Goal: Task Accomplishment & Management: Use online tool/utility

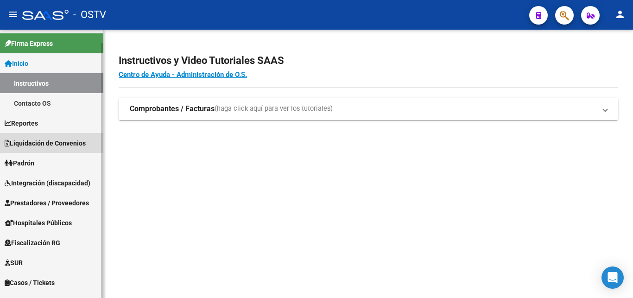
click at [47, 146] on span "Liquidación de Convenios" at bounding box center [45, 143] width 81 height 10
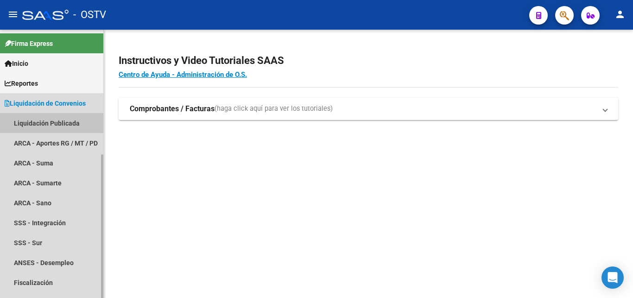
click at [58, 121] on link "Liquidación Publicada" at bounding box center [51, 123] width 103 height 20
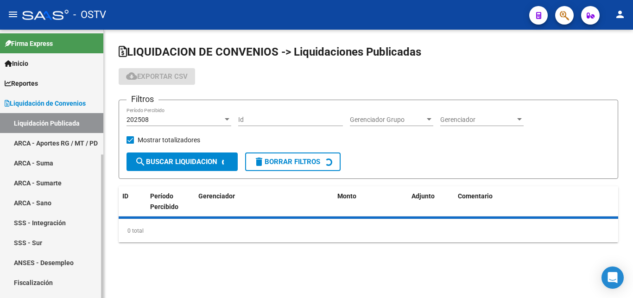
checkbox input "true"
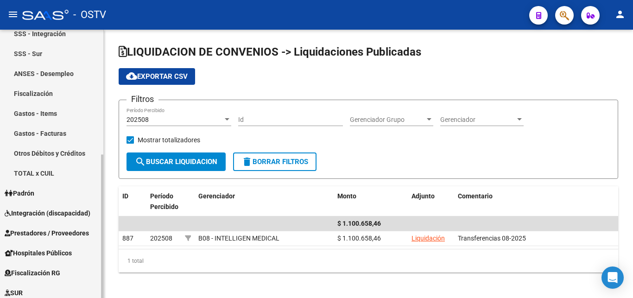
scroll to position [189, 0]
click at [42, 235] on span "Prestadores / Proveedores" at bounding box center [47, 233] width 84 height 10
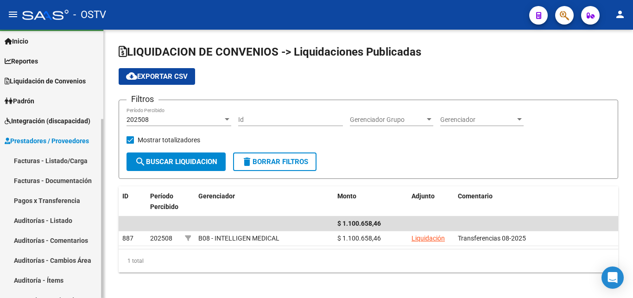
scroll to position [0, 0]
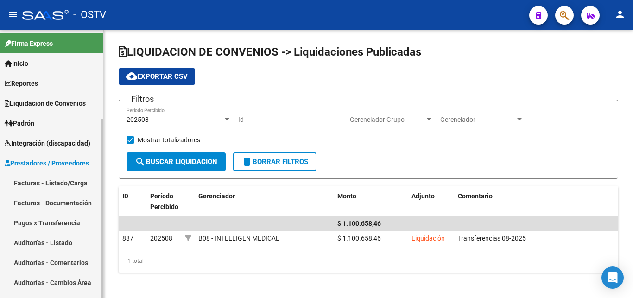
click at [56, 182] on link "Facturas - Listado/Carga" at bounding box center [51, 183] width 103 height 20
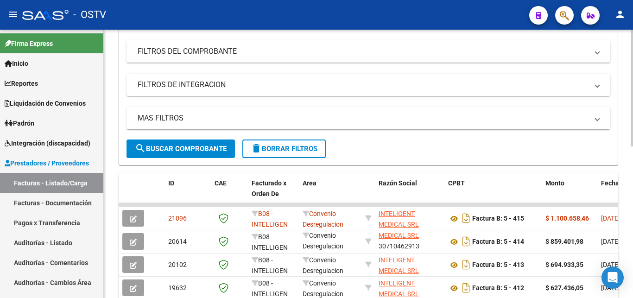
scroll to position [347, 0]
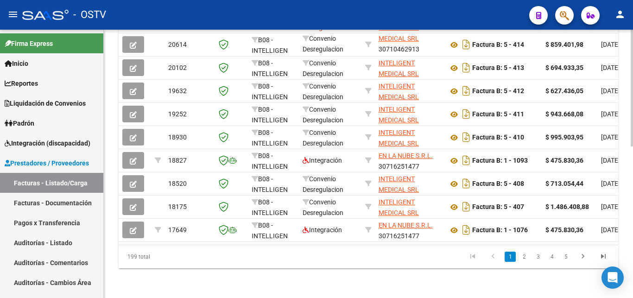
click at [633, 268] on div at bounding box center [632, 164] width 2 height 268
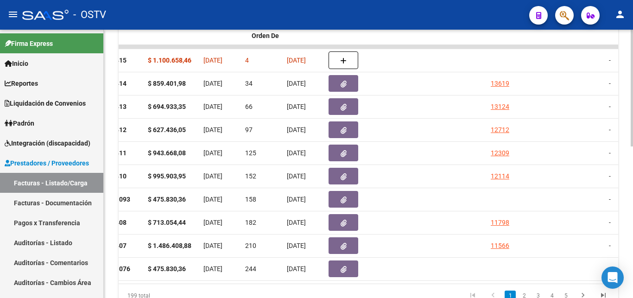
scroll to position [0, 0]
